Goal: Navigation & Orientation: Find specific page/section

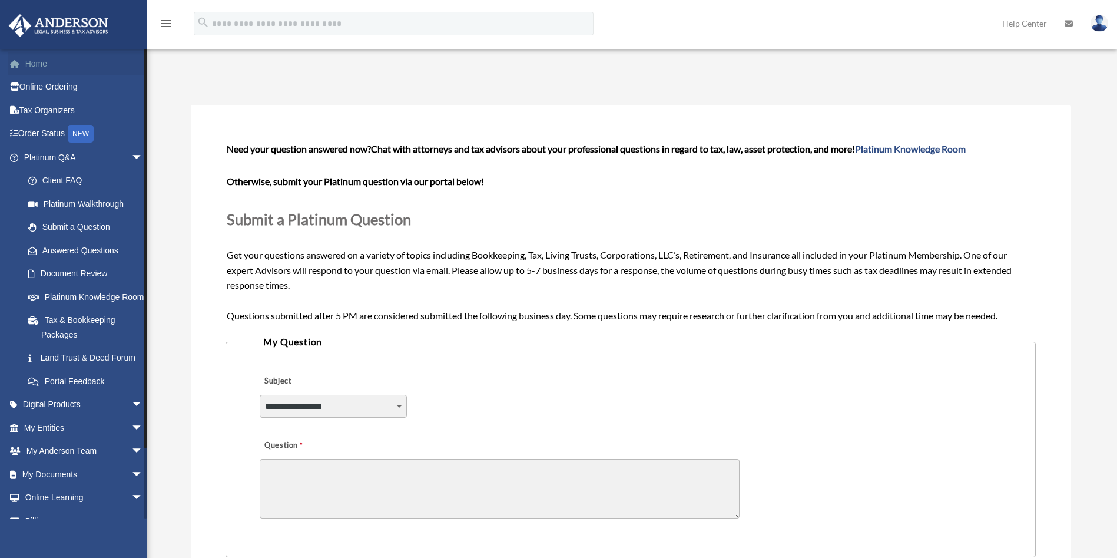
click at [74, 55] on link "Home" at bounding box center [84, 64] width 153 height 24
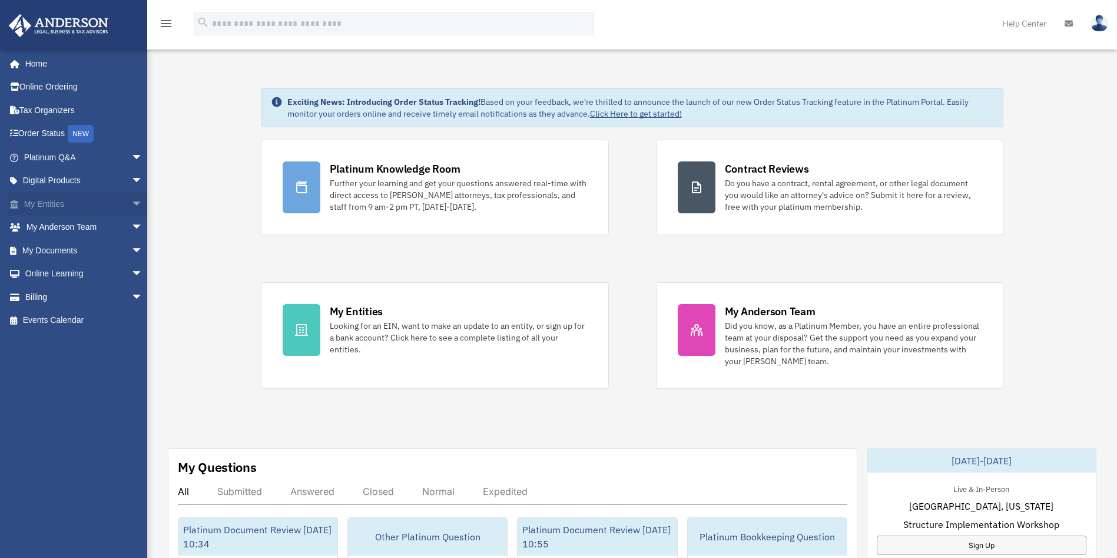
click at [131, 204] on span "arrow_drop_down" at bounding box center [143, 204] width 24 height 24
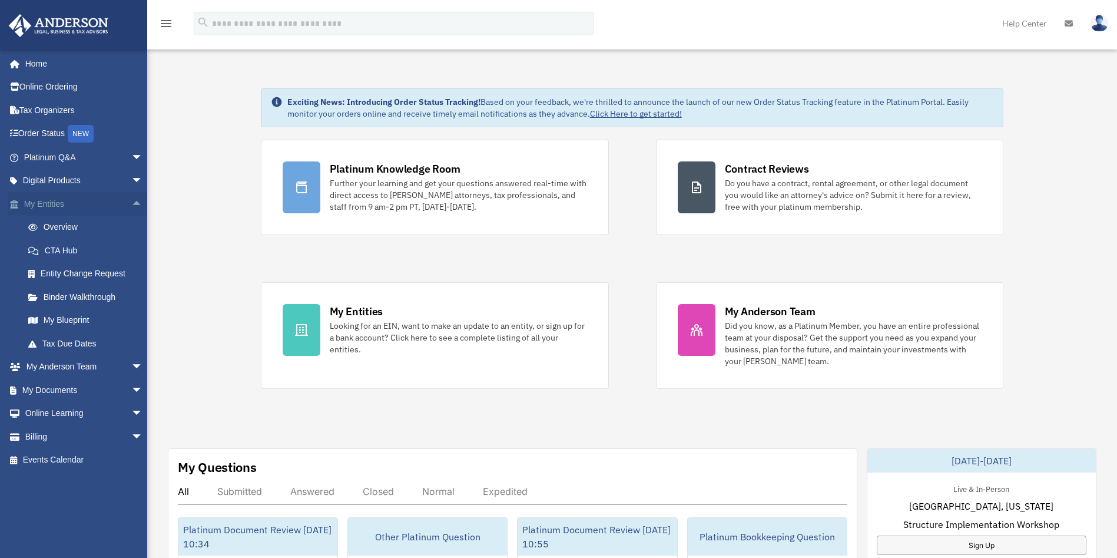
click at [131, 203] on span "arrow_drop_up" at bounding box center [143, 204] width 24 height 24
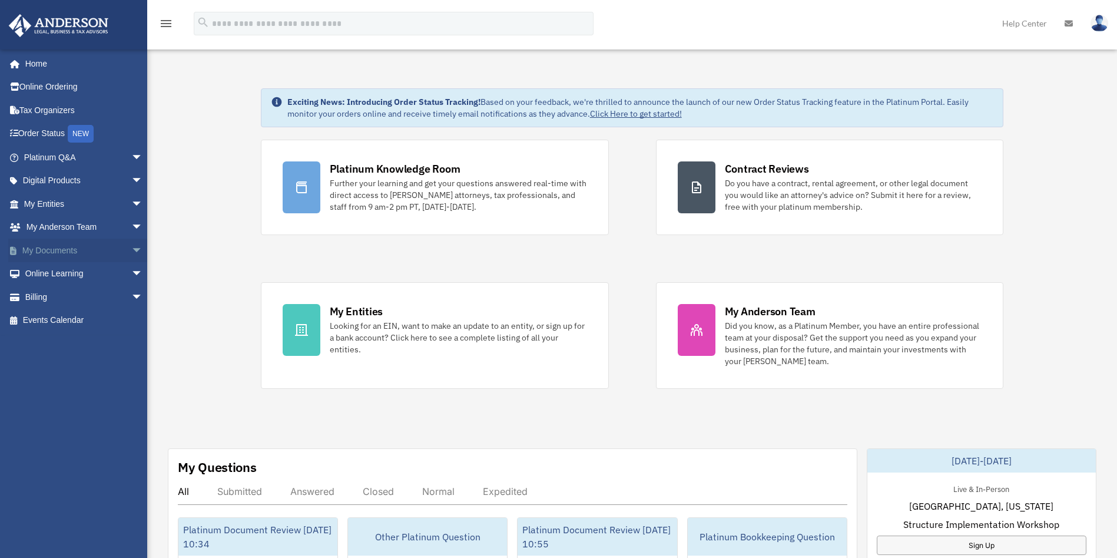
click at [131, 253] on span "arrow_drop_down" at bounding box center [143, 250] width 24 height 24
click at [65, 270] on link "Box" at bounding box center [88, 274] width 144 height 24
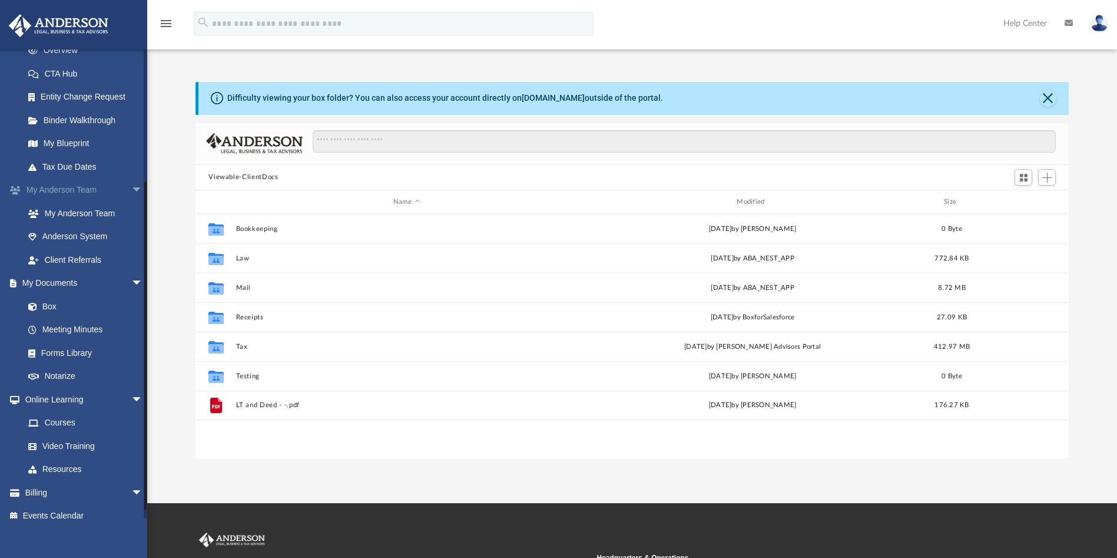
click at [131, 182] on span "arrow_drop_down" at bounding box center [143, 190] width 24 height 24
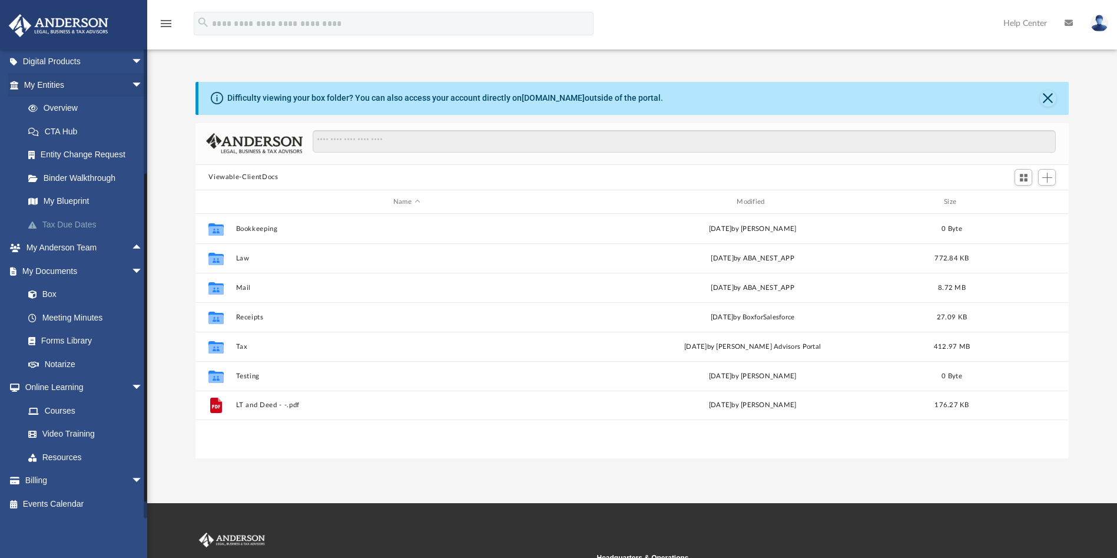
scroll to position [31, 0]
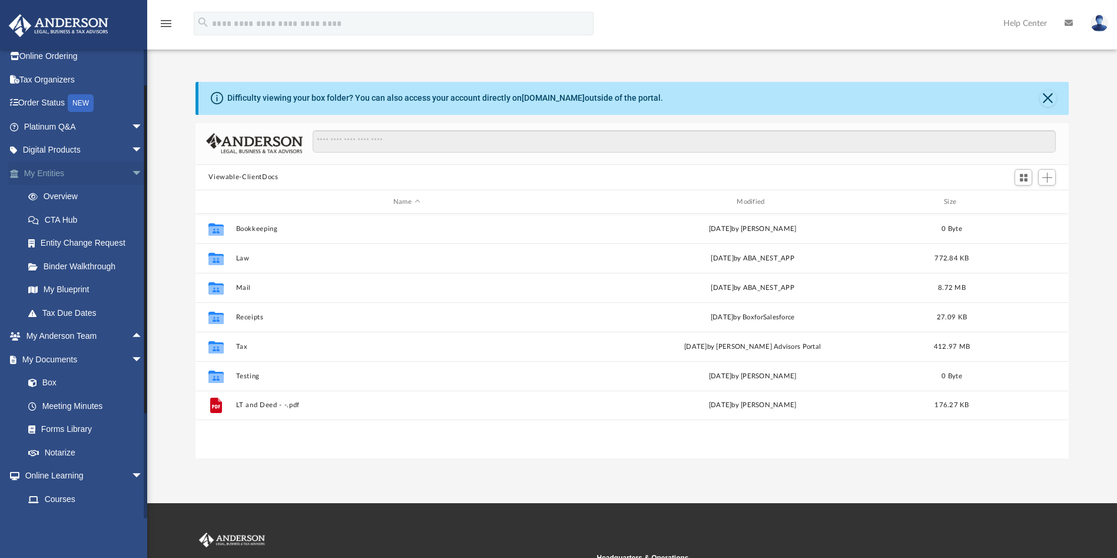
click at [131, 176] on span "arrow_drop_down" at bounding box center [143, 173] width 24 height 24
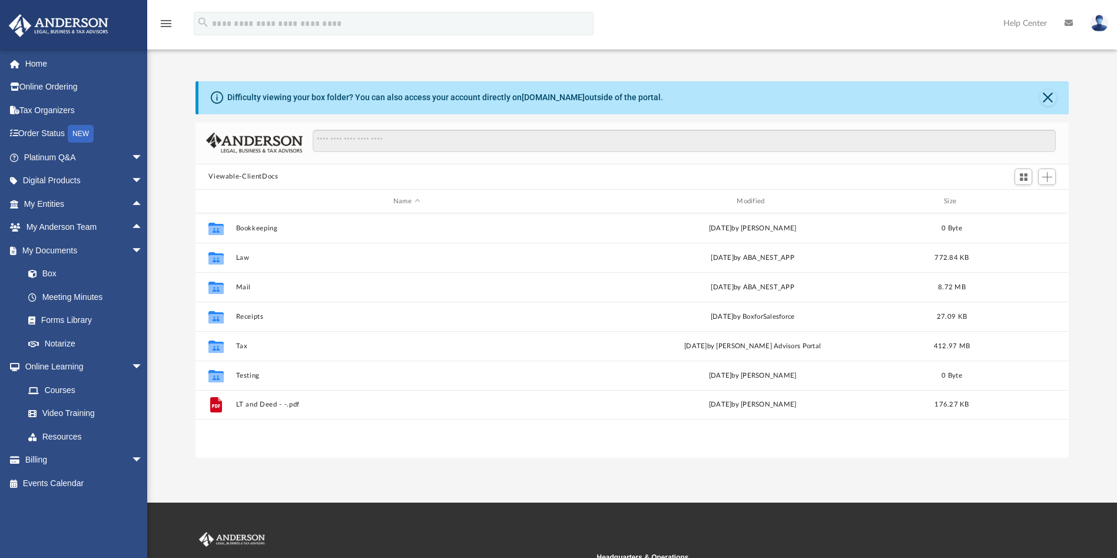
scroll to position [0, 0]
click at [79, 65] on link "Home" at bounding box center [84, 64] width 153 height 24
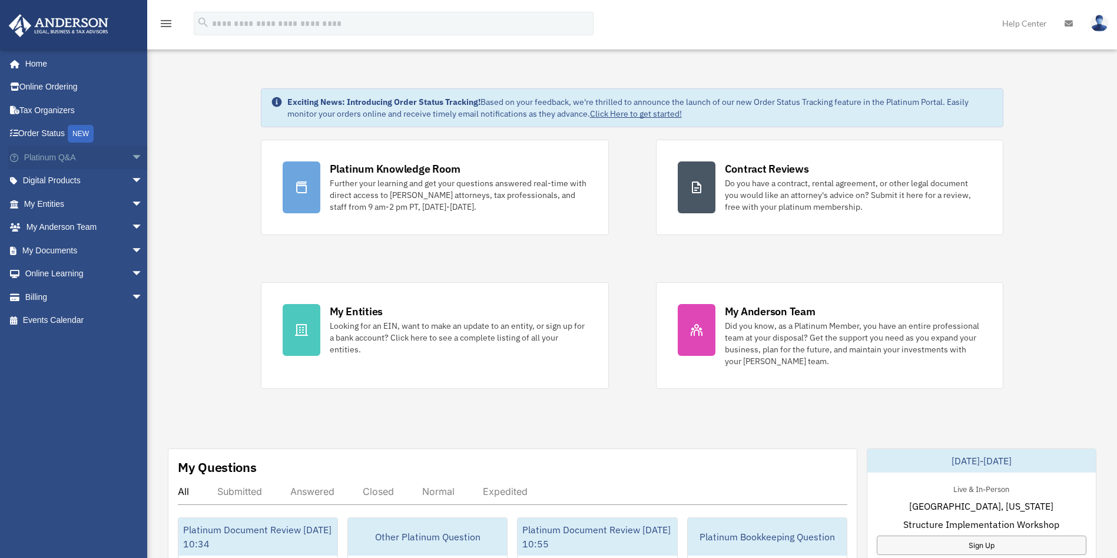
click at [131, 157] on span "arrow_drop_down" at bounding box center [143, 157] width 24 height 24
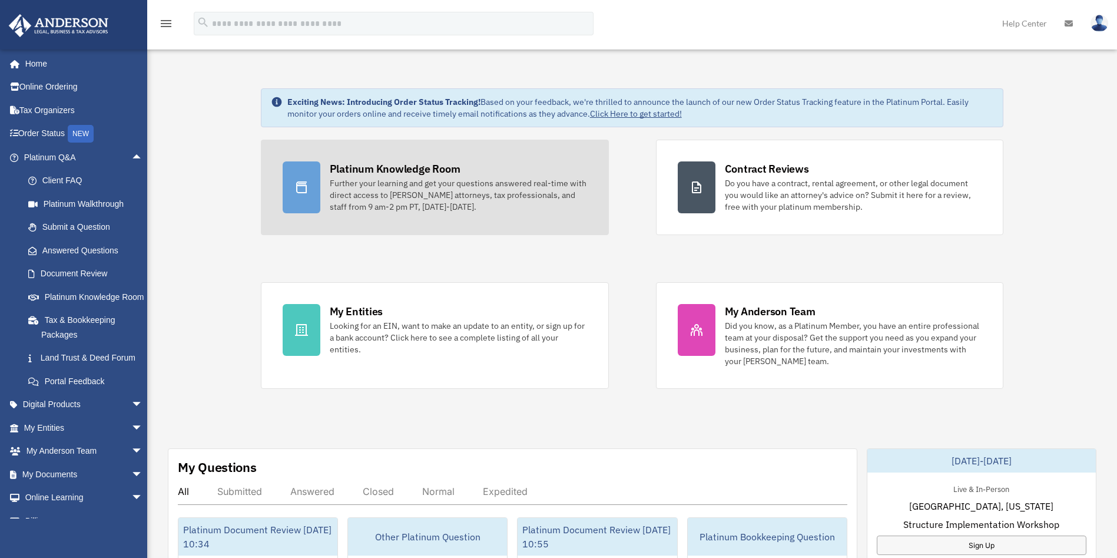
click at [406, 160] on link "Platinum Knowledge Room Further your learning and get your questions answered r…" at bounding box center [435, 187] width 348 height 95
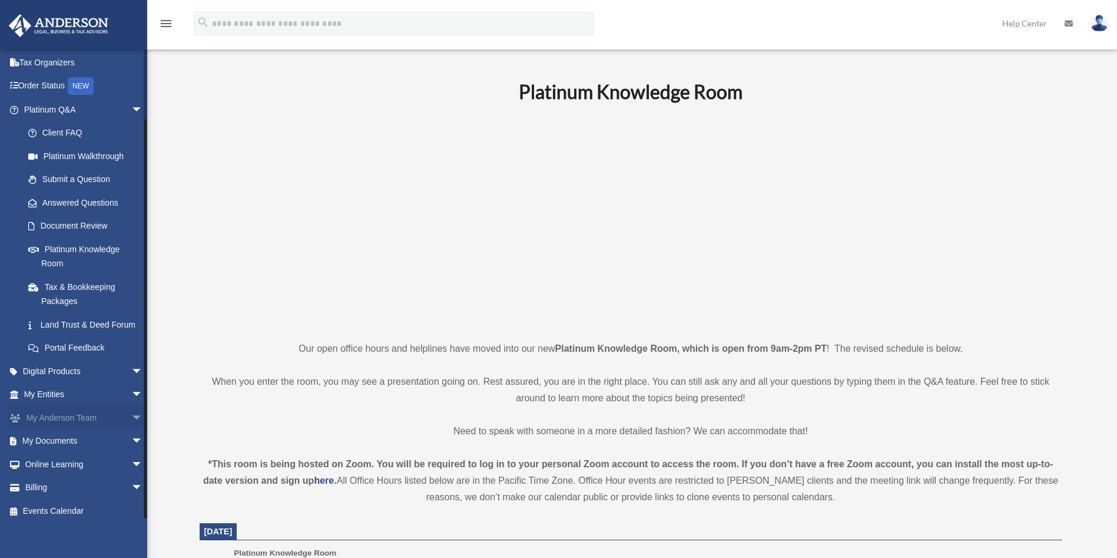
scroll to position [69, 0]
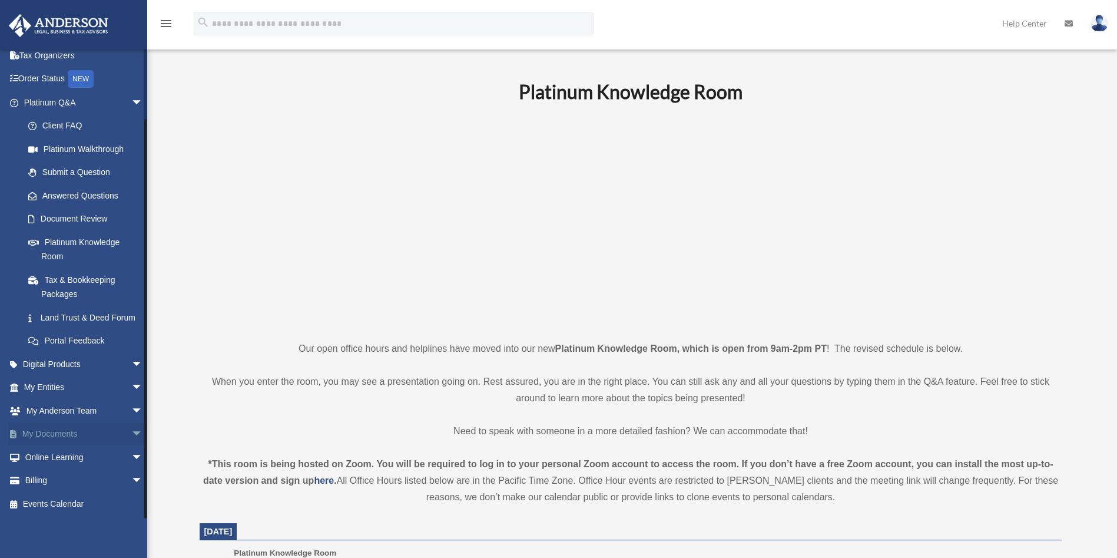
click at [131, 429] on span "arrow_drop_down" at bounding box center [143, 434] width 24 height 24
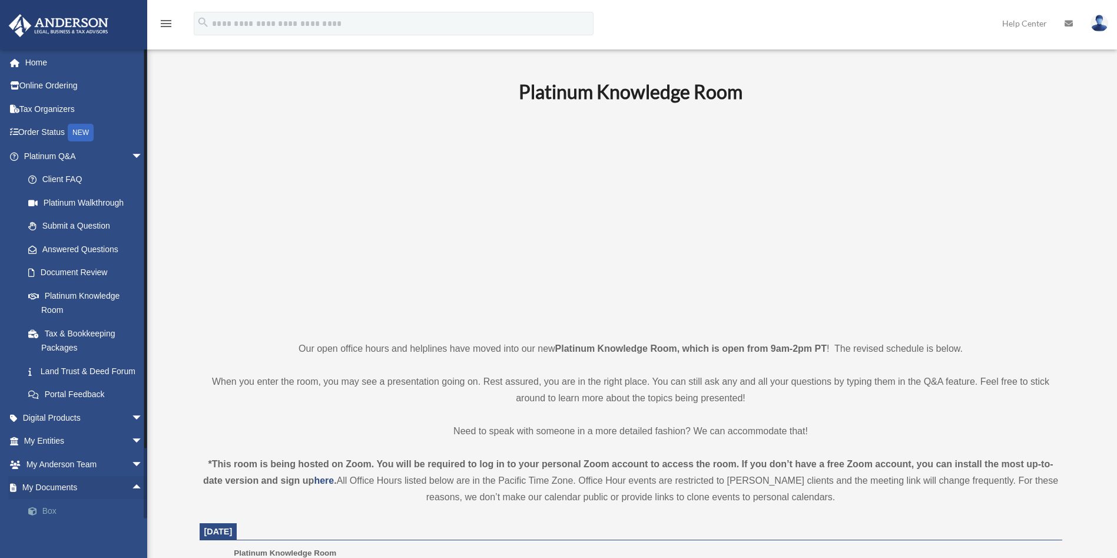
scroll to position [0, 0]
click at [111, 162] on link "Platinum Q&A arrow_drop_down" at bounding box center [84, 157] width 153 height 24
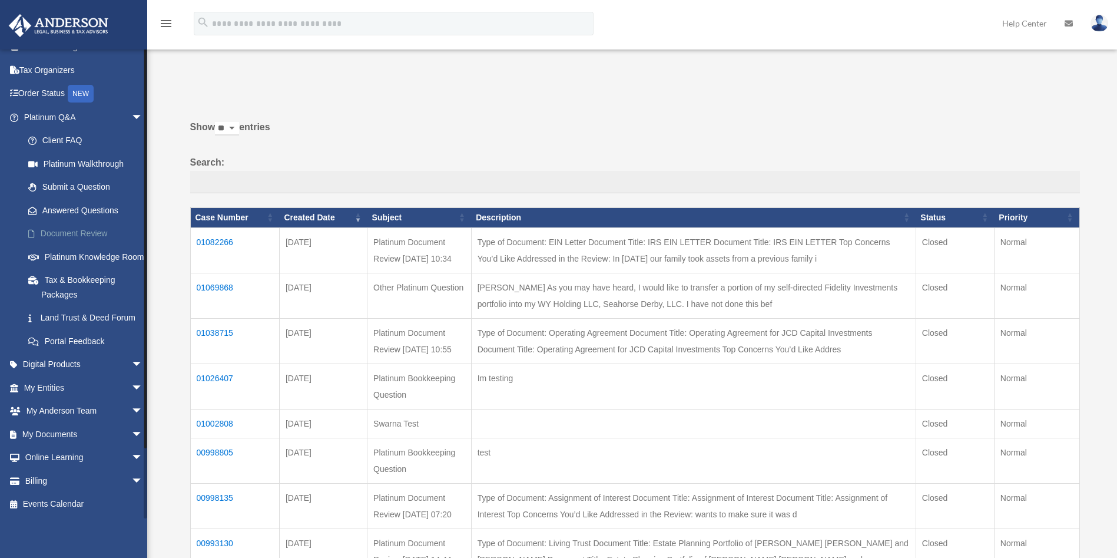
scroll to position [69, 0]
click at [131, 386] on span "arrow_drop_down" at bounding box center [143, 388] width 24 height 24
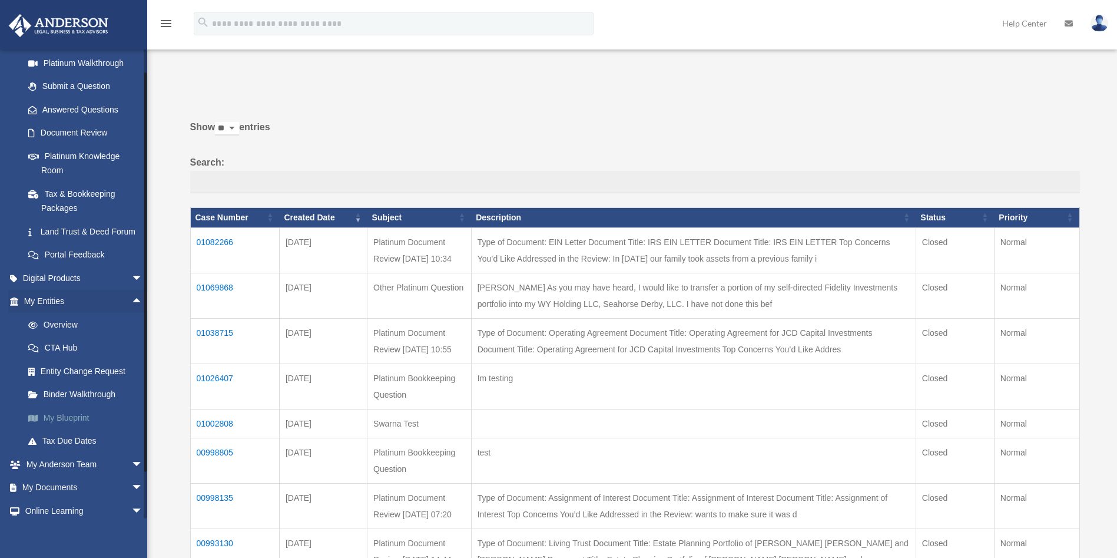
scroll to position [208, 0]
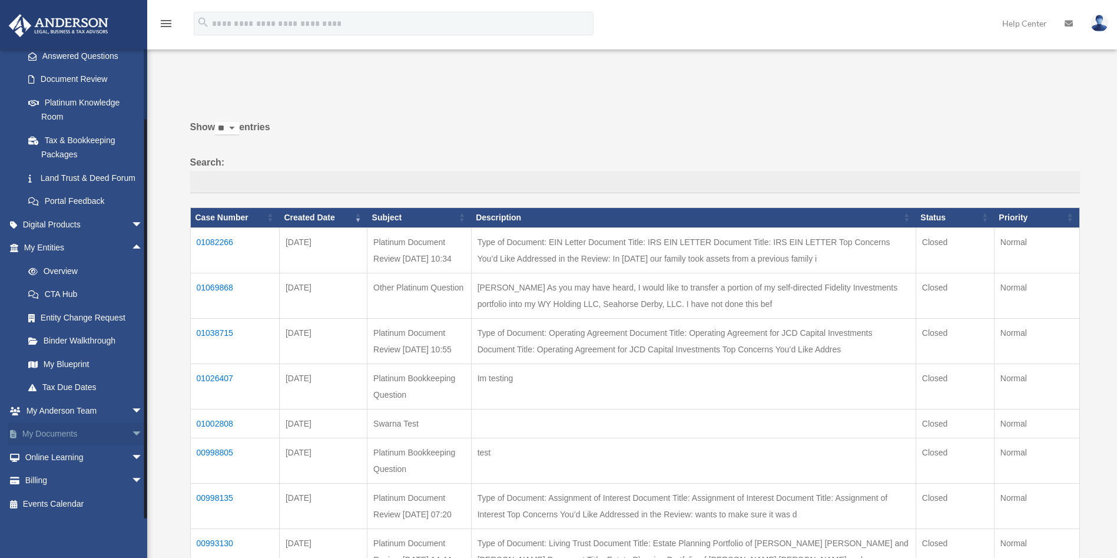
click at [131, 439] on span "arrow_drop_down" at bounding box center [143, 434] width 24 height 24
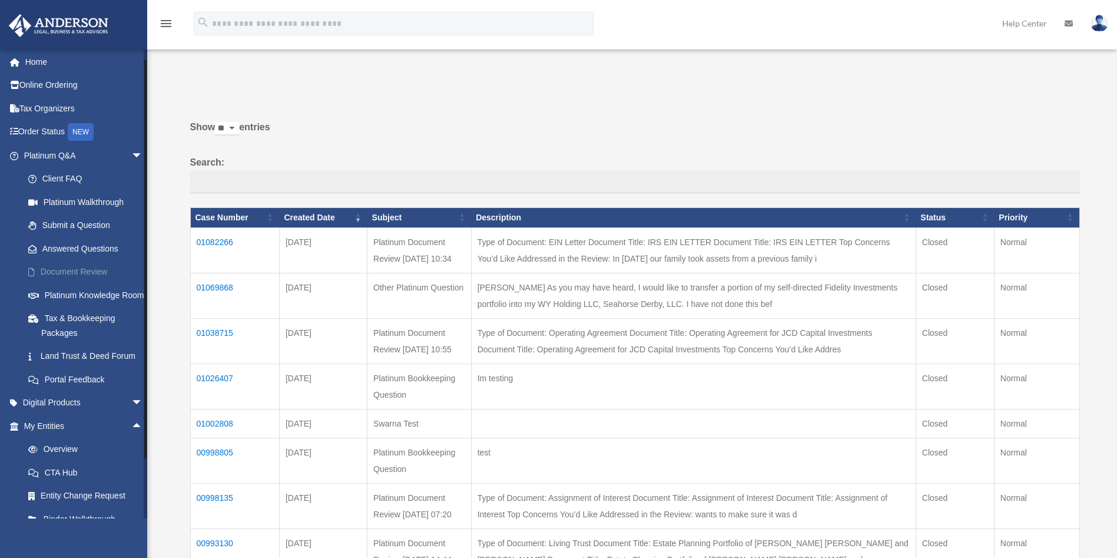
scroll to position [0, 0]
click at [96, 280] on link "Document Review" at bounding box center [88, 274] width 144 height 24
